Goal: Navigation & Orientation: Find specific page/section

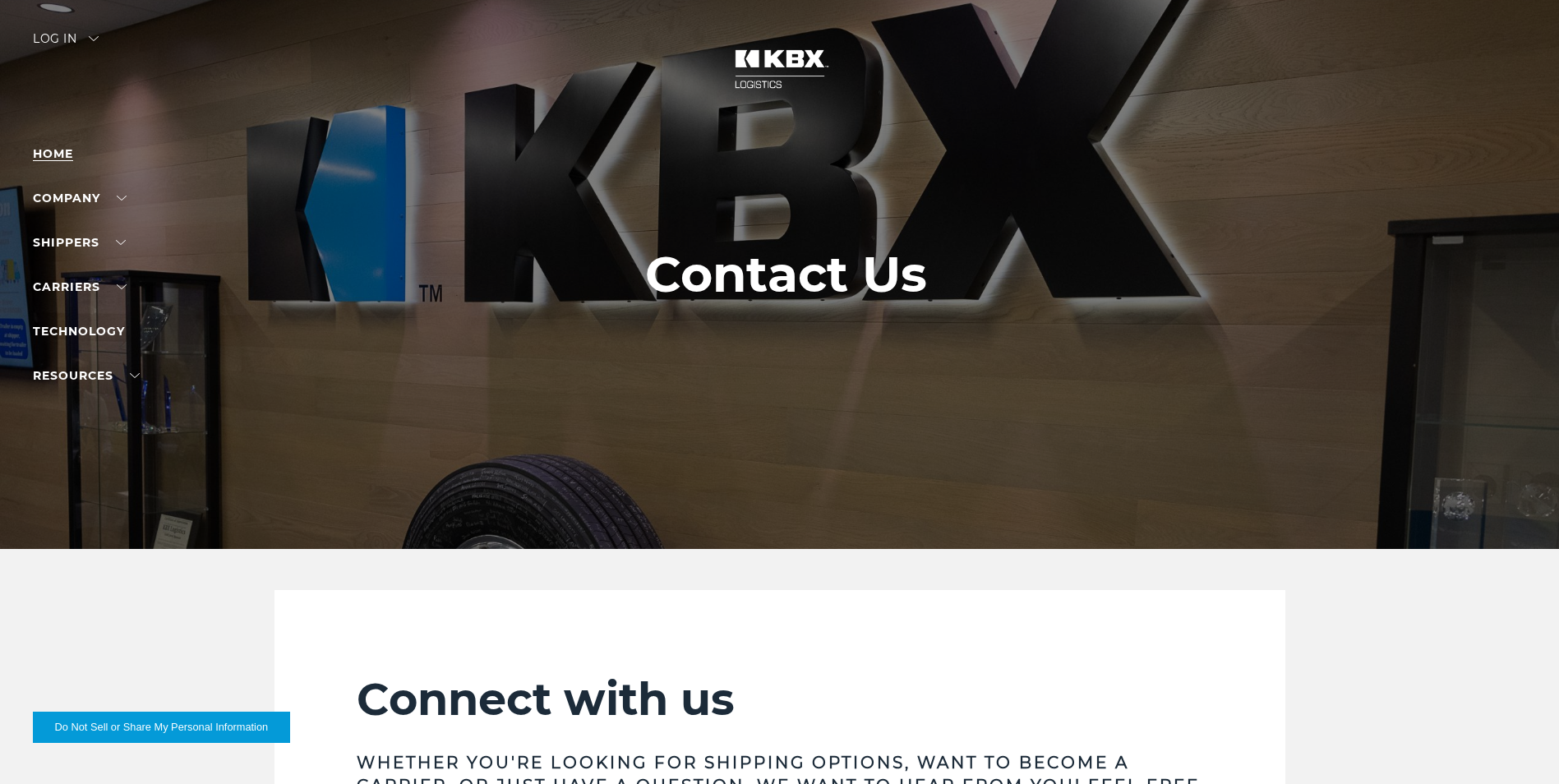
click at [48, 148] on link "Home" at bounding box center [53, 153] width 40 height 15
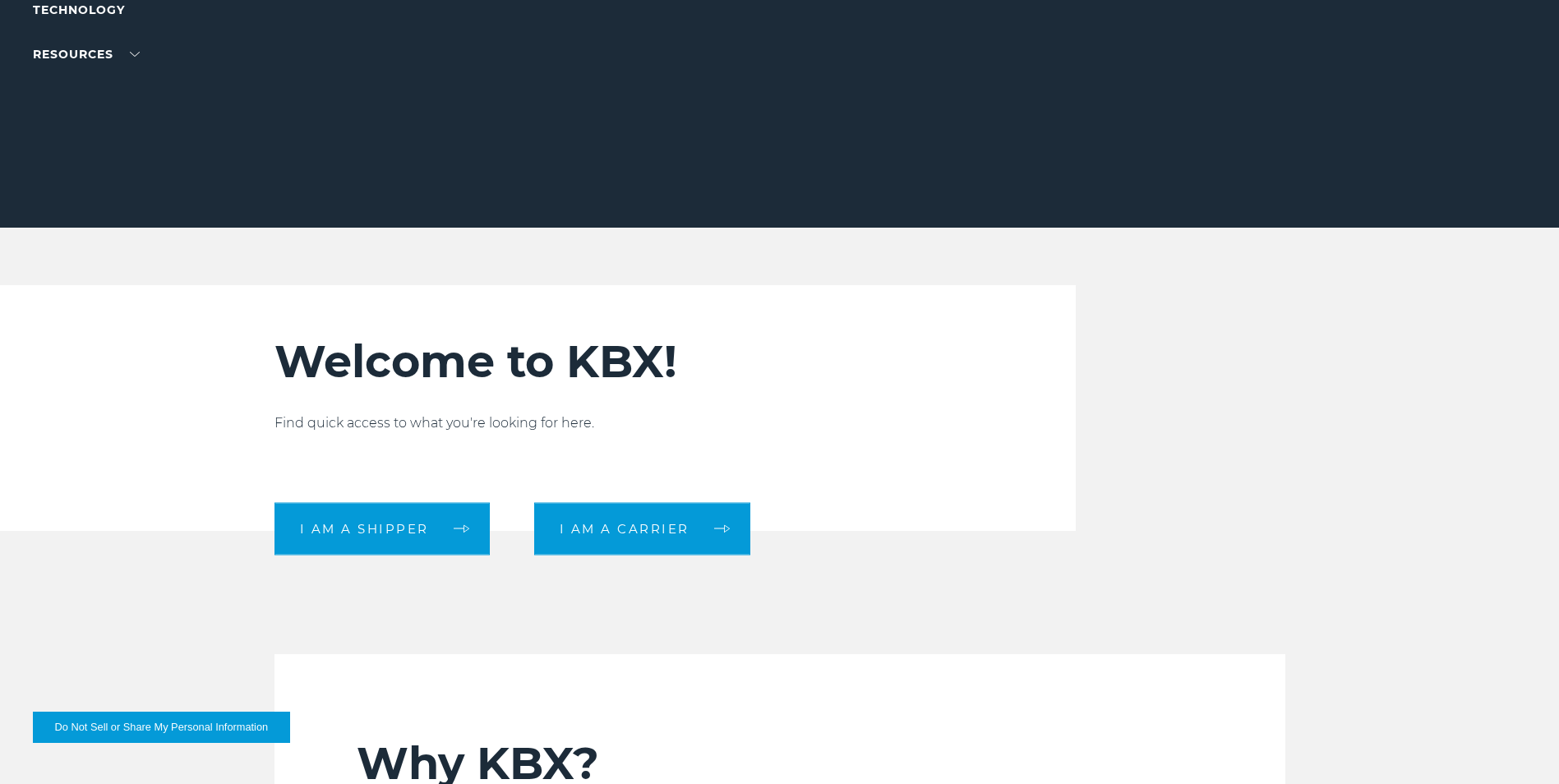
scroll to position [410, 0]
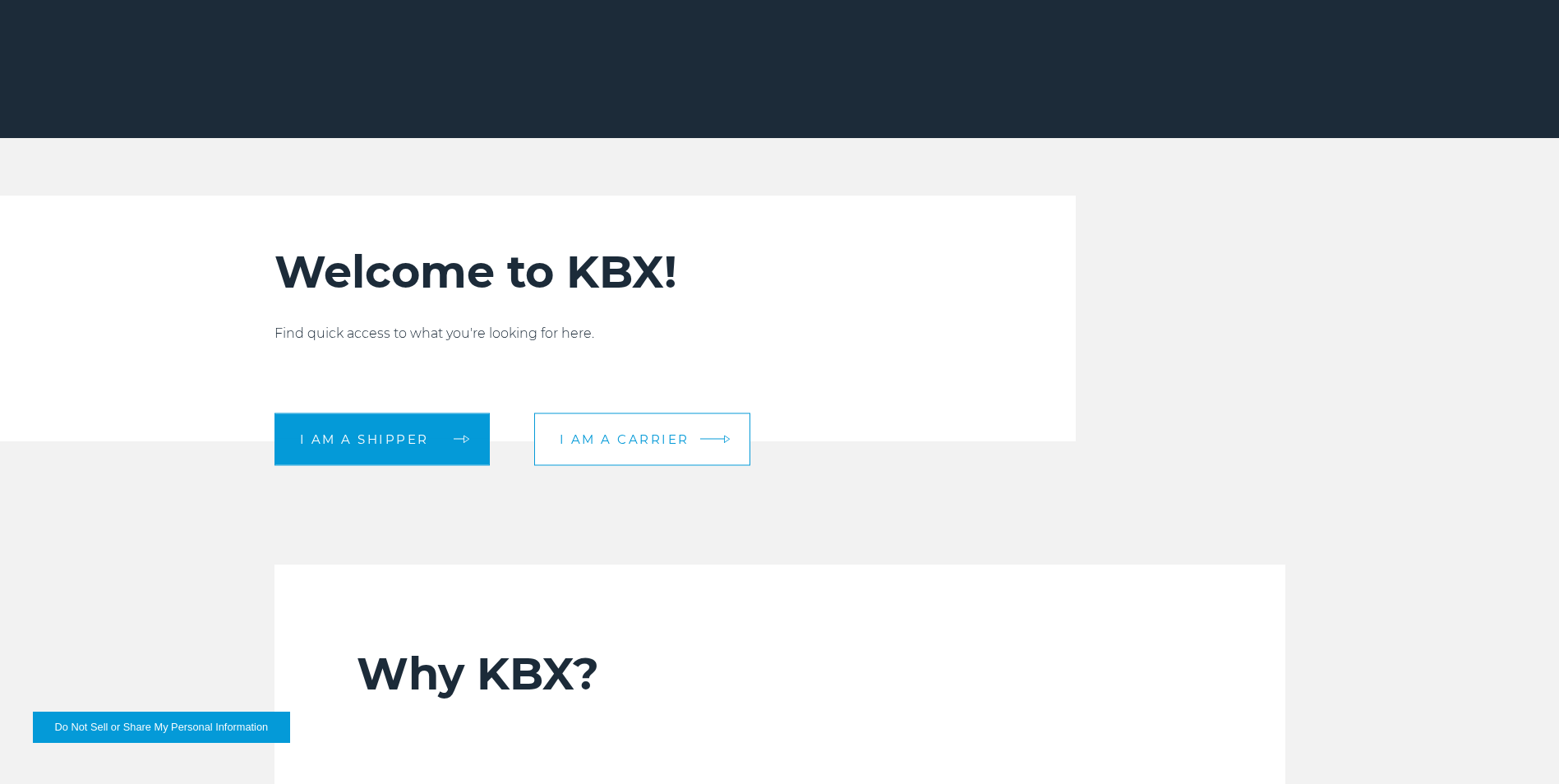
click at [729, 439] on link "I am a carrier" at bounding box center [643, 438] width 216 height 53
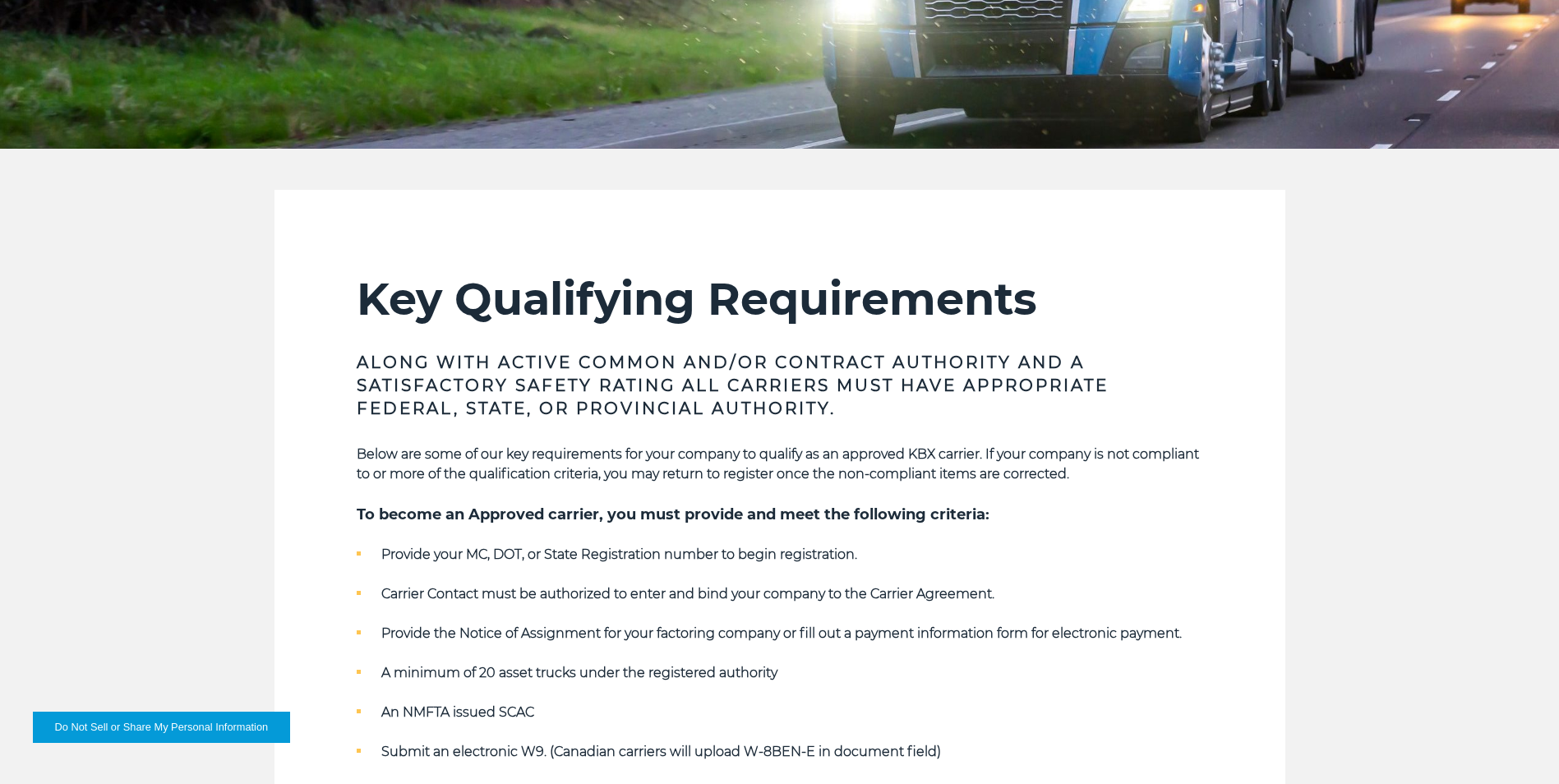
scroll to position [410, 0]
